Goal: Navigation & Orientation: Find specific page/section

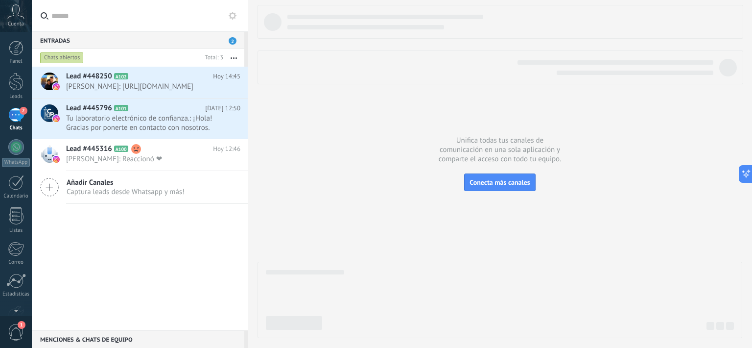
scroll to position [1, 0]
click at [12, 285] on div at bounding box center [16, 279] width 20 height 15
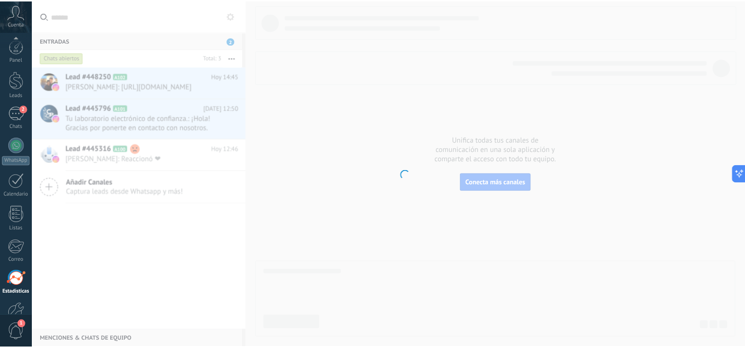
scroll to position [59, 0]
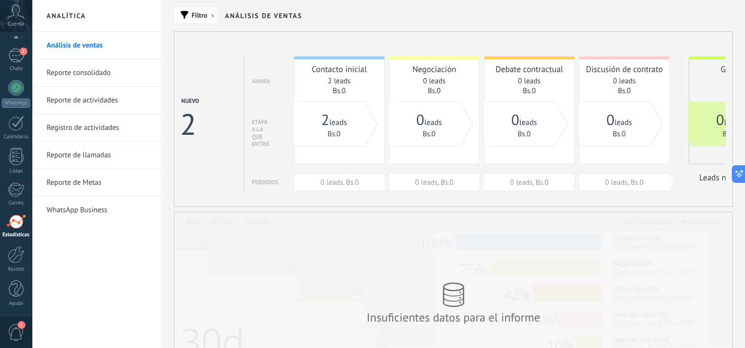
click at [22, 261] on div at bounding box center [16, 254] width 17 height 17
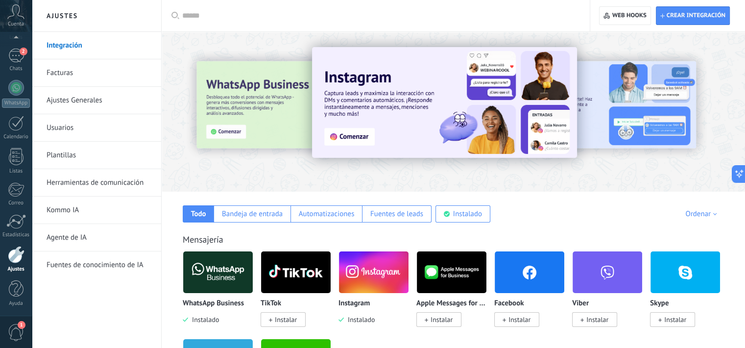
click at [354, 136] on img at bounding box center [444, 102] width 265 height 111
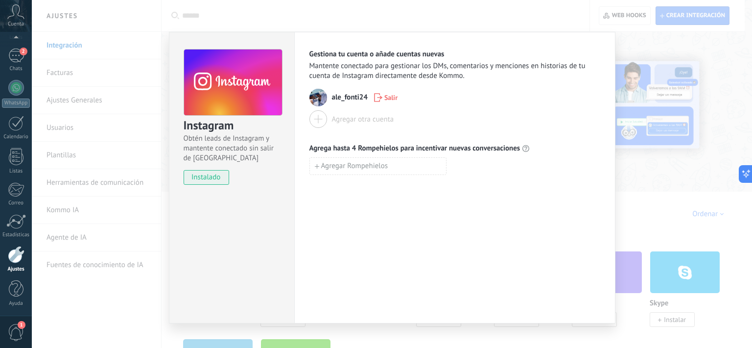
click at [386, 96] on span "Salir" at bounding box center [390, 97] width 13 height 7
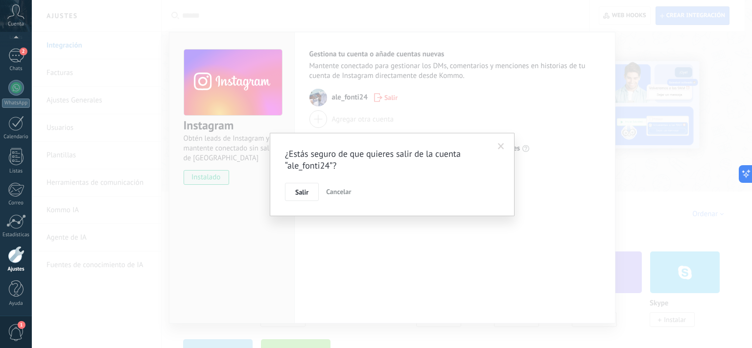
click at [300, 188] on span "Salir" at bounding box center [301, 191] width 13 height 7
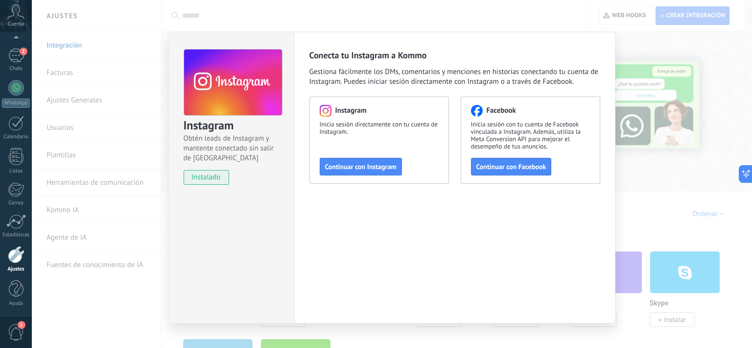
click at [632, 58] on div "Instagram Obtén leads de Instagram y mantente conectado sin salir de Kommo inst…" at bounding box center [392, 174] width 720 height 348
